Goal: Answer question/provide support: Ask a question

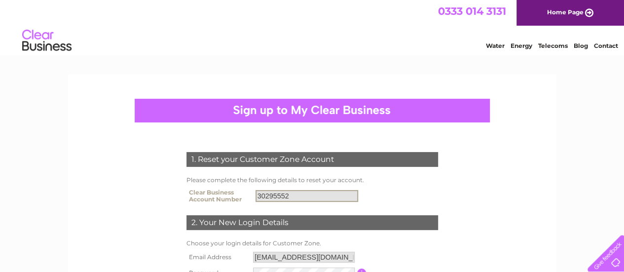
click at [273, 197] on input "30295552" at bounding box center [307, 196] width 103 height 12
click at [555, 45] on link "Telecoms" at bounding box center [553, 45] width 30 height 7
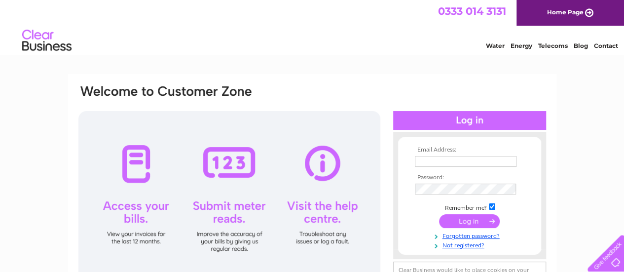
type input "simon.crisp@aldbournebeerclub.co.uk"
click at [455, 220] on input "submit" at bounding box center [469, 221] width 61 height 14
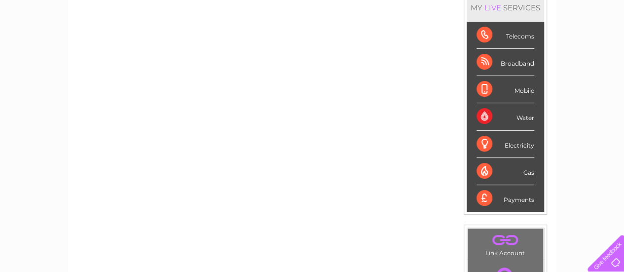
scroll to position [139, 0]
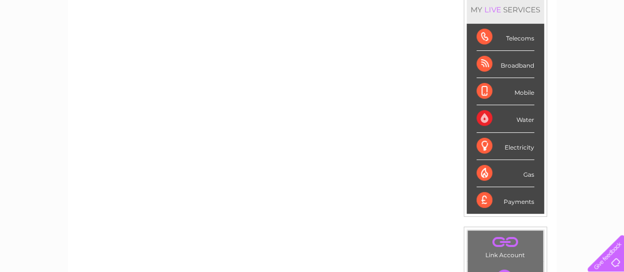
click at [489, 60] on div "Broadband" at bounding box center [506, 64] width 58 height 27
click at [518, 65] on div "Broadband" at bounding box center [506, 64] width 58 height 27
click at [482, 62] on div "Broadband" at bounding box center [506, 64] width 58 height 27
click at [482, 89] on div "Mobile" at bounding box center [506, 91] width 58 height 27
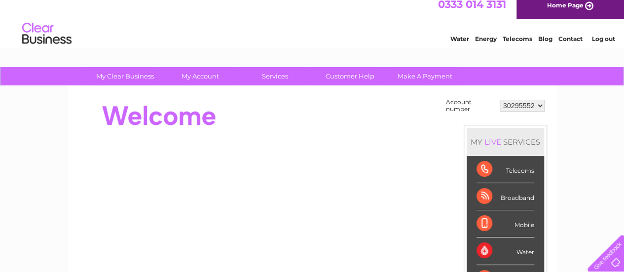
scroll to position [0, 0]
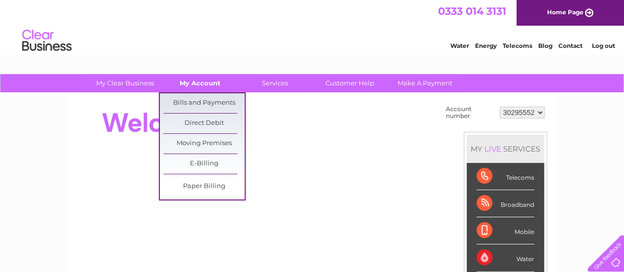
click at [208, 84] on link "My Account" at bounding box center [199, 83] width 81 height 18
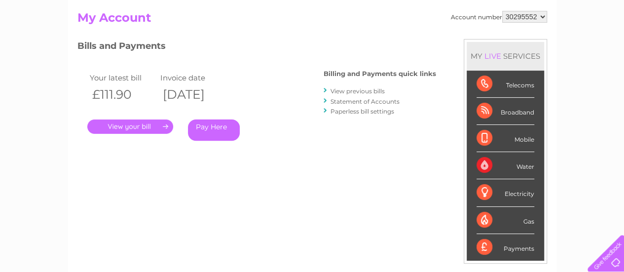
scroll to position [80, 0]
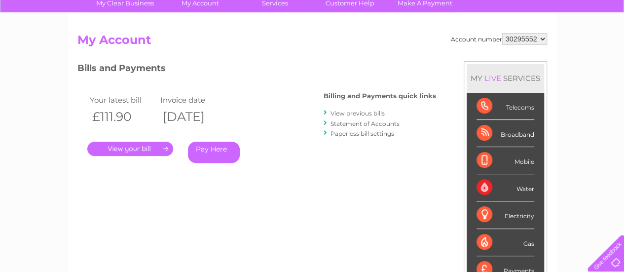
click at [534, 39] on select "30295552" at bounding box center [524, 39] width 45 height 12
click at [135, 150] on link "." at bounding box center [130, 149] width 86 height 14
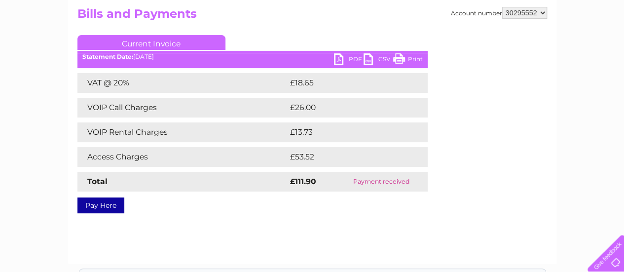
scroll to position [76, 0]
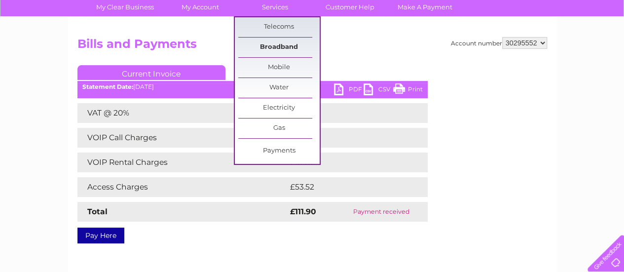
click at [283, 48] on link "Broadband" at bounding box center [278, 48] width 81 height 20
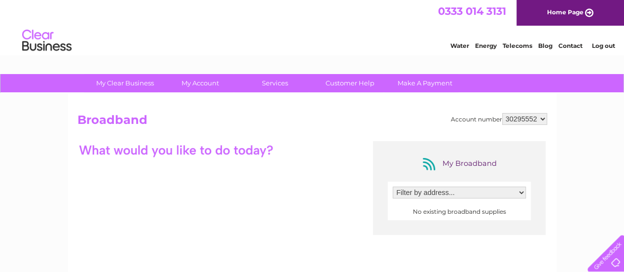
click at [448, 192] on select "Filter by address..." at bounding box center [459, 193] width 133 height 12
click at [352, 182] on div "My Broadband Filter by address... No existing broadband supplies" at bounding box center [312, 237] width 470 height 192
click at [350, 82] on link "Customer Help" at bounding box center [349, 83] width 81 height 18
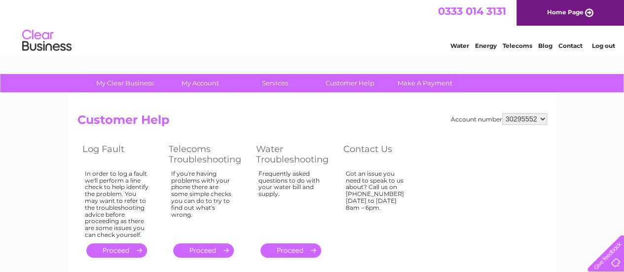
click at [519, 118] on select "30295552" at bounding box center [524, 119] width 45 height 12
click at [502, 113] on select "30295552" at bounding box center [524, 119] width 45 height 12
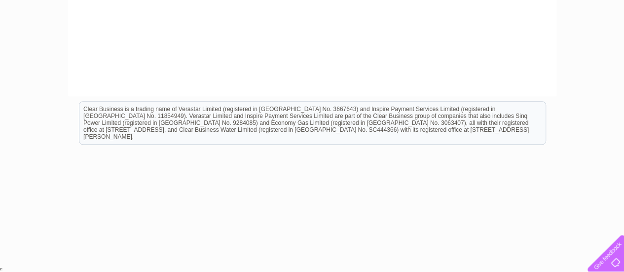
scroll to position [97, 0]
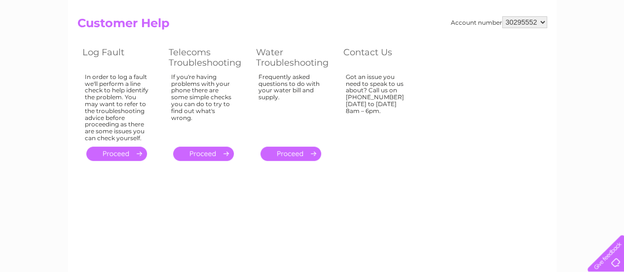
click at [122, 152] on link "." at bounding box center [116, 154] width 61 height 14
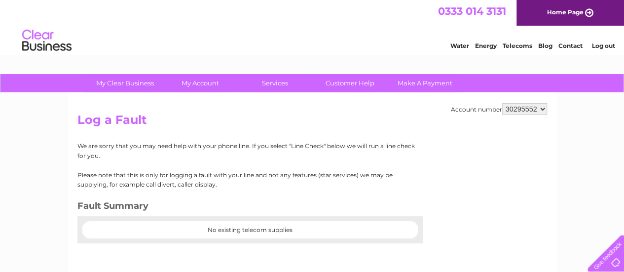
click at [575, 42] on link "Contact" at bounding box center [571, 45] width 24 height 7
